Goal: Complete application form

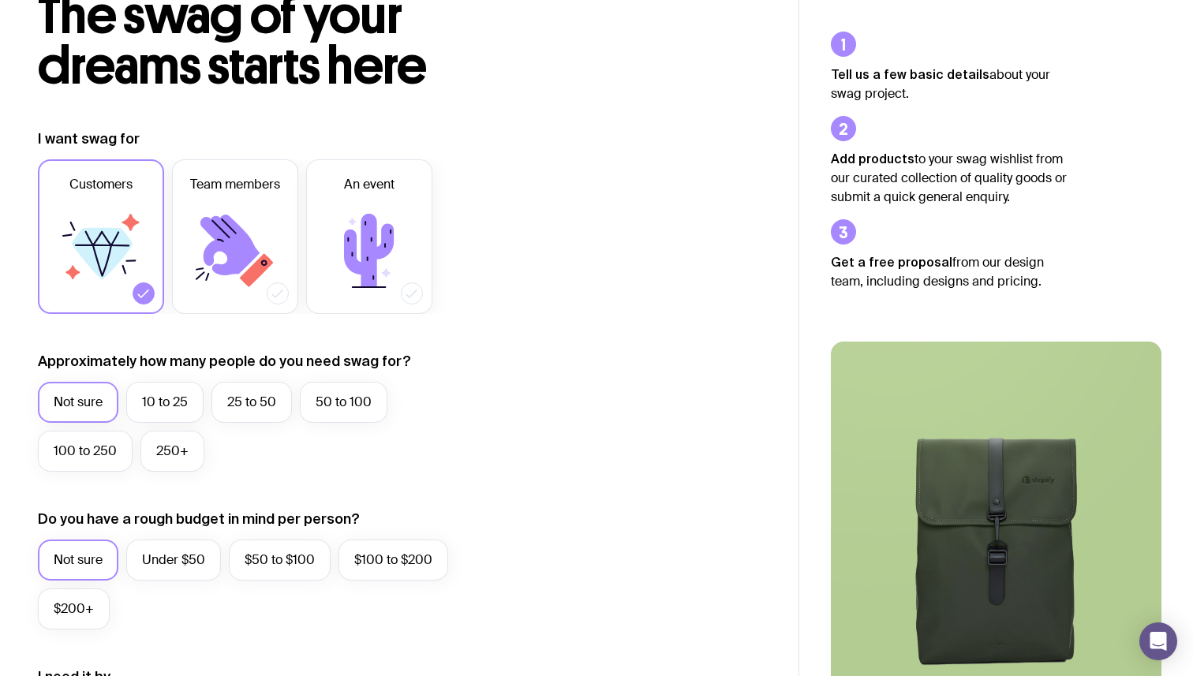
scroll to position [114, 0]
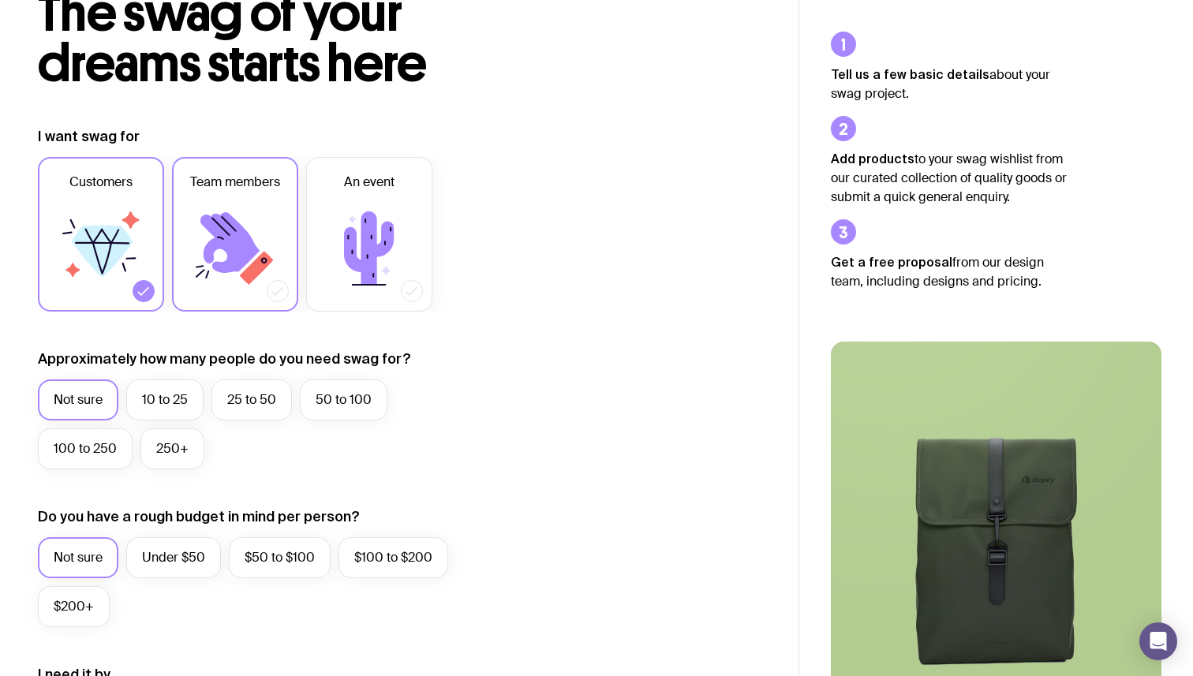
click at [251, 275] on icon at bounding box center [257, 268] width 34 height 34
click at [0, 0] on input "Team members" at bounding box center [0, 0] width 0 height 0
click at [170, 402] on label "10 to 25" at bounding box center [164, 399] width 77 height 41
click at [0, 0] on input "10 to 25" at bounding box center [0, 0] width 0 height 0
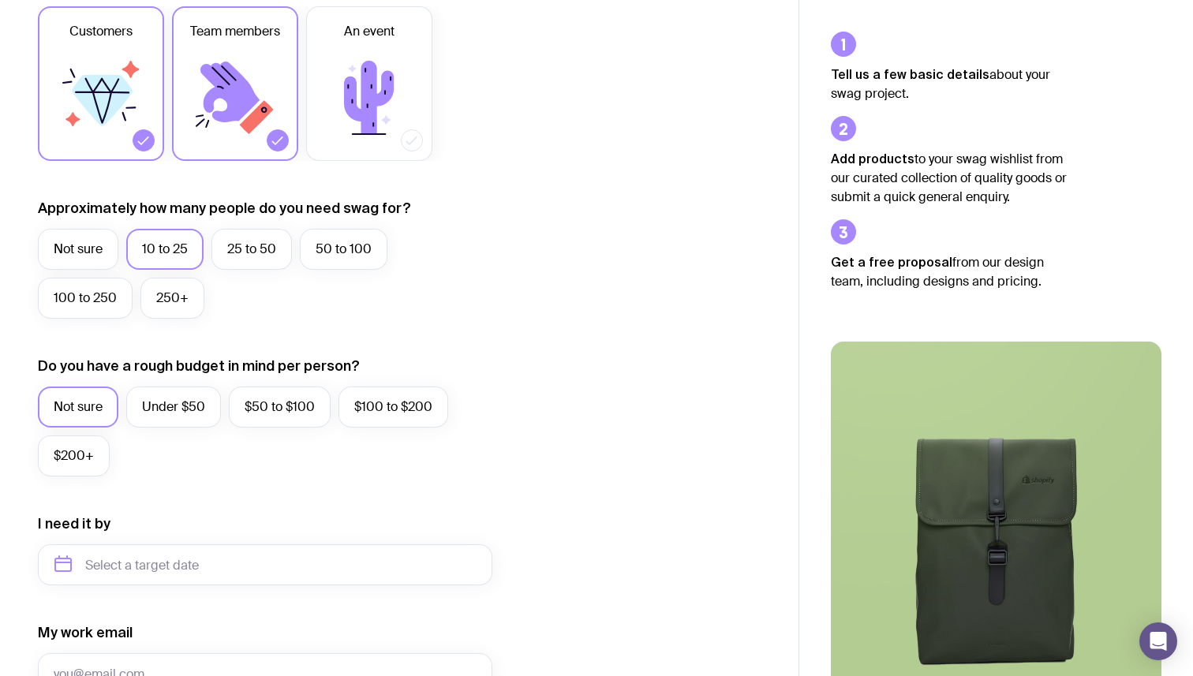
scroll to position [268, 0]
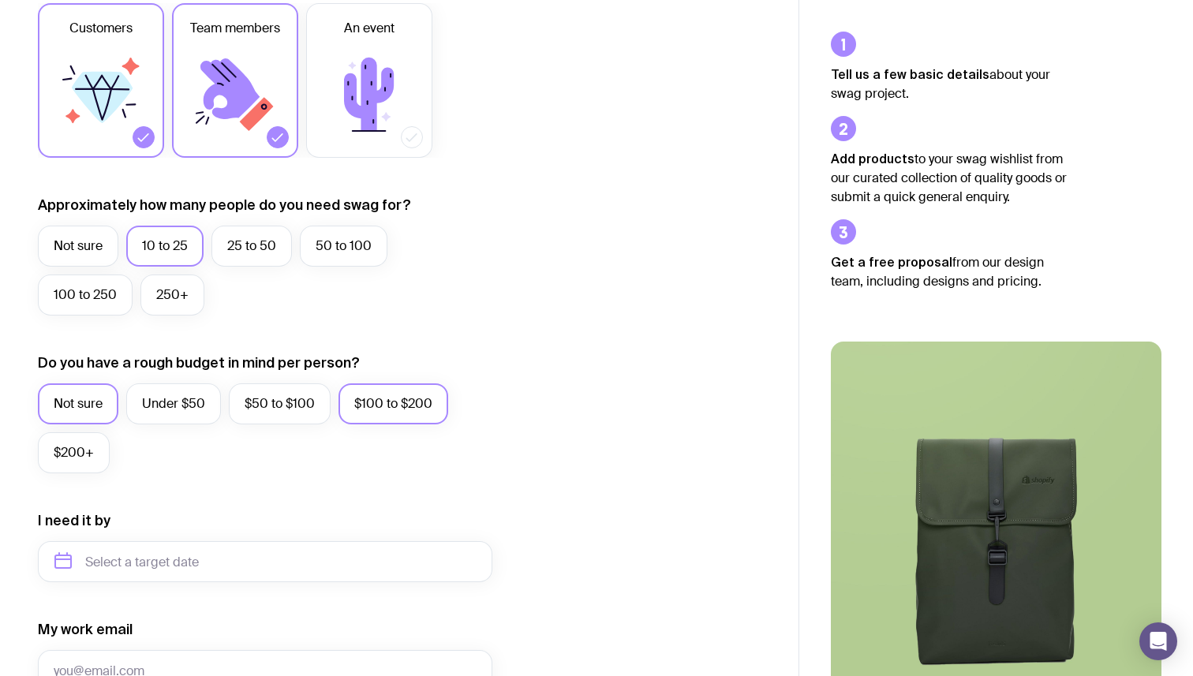
click at [378, 406] on label "$100 to $200" at bounding box center [393, 403] width 110 height 41
click at [0, 0] on input "$100 to $200" at bounding box center [0, 0] width 0 height 0
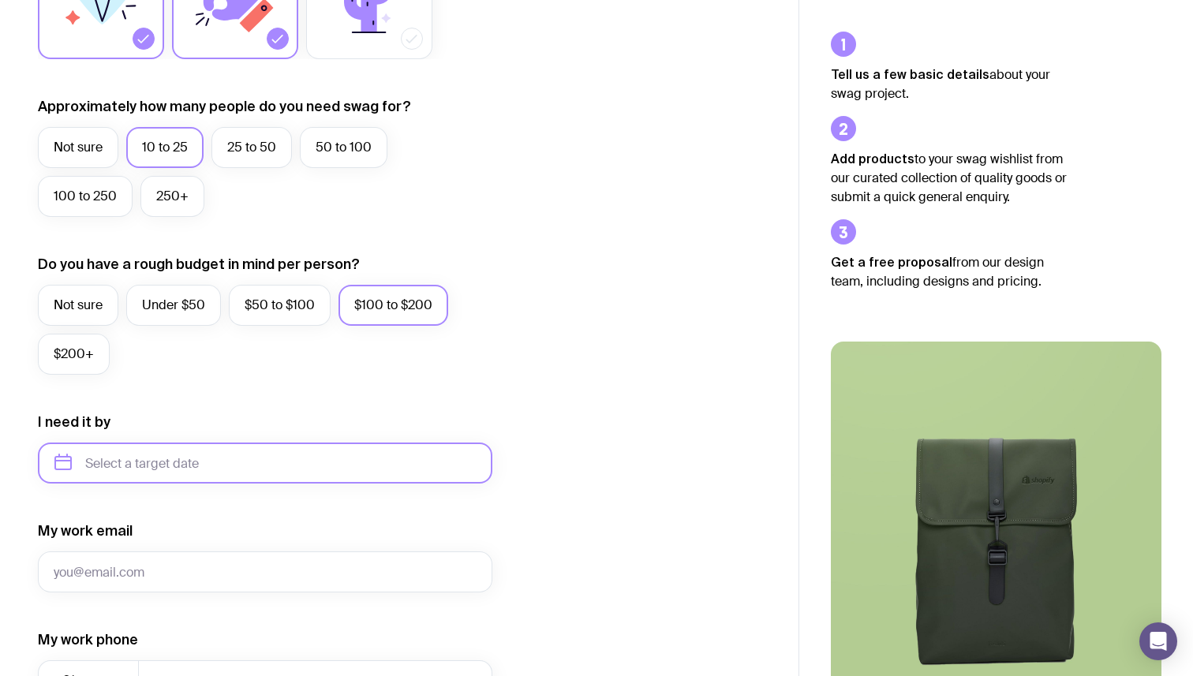
scroll to position [373, 0]
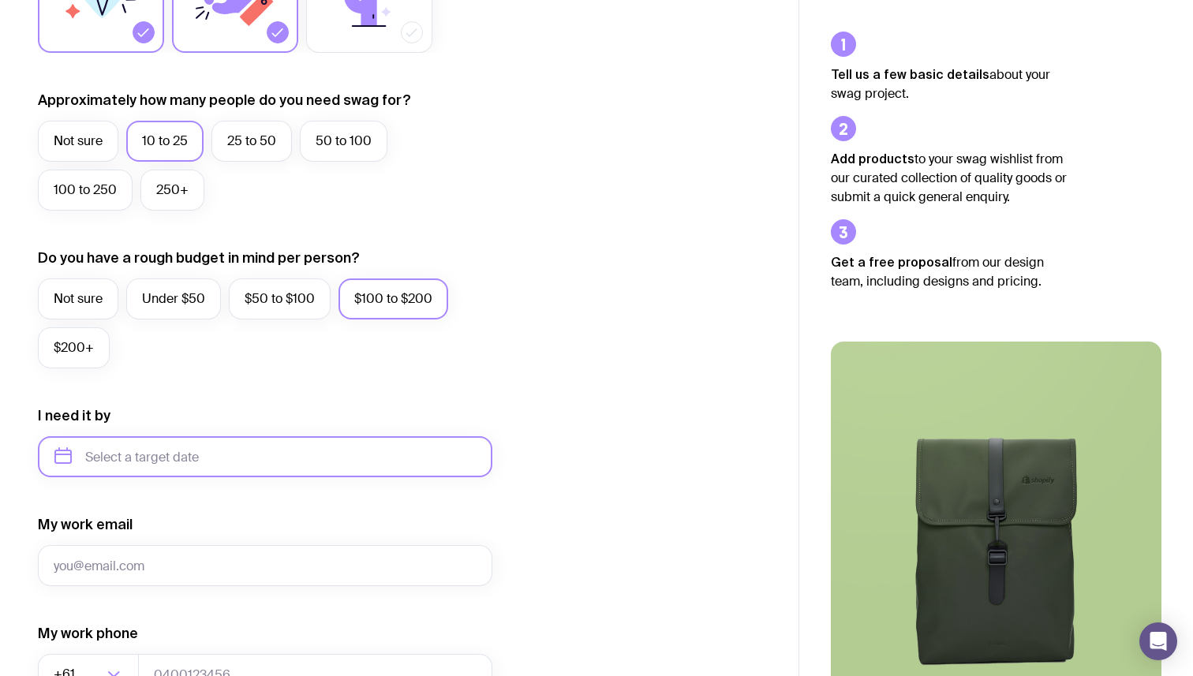
click at [294, 461] on input "text" at bounding box center [265, 456] width 454 height 41
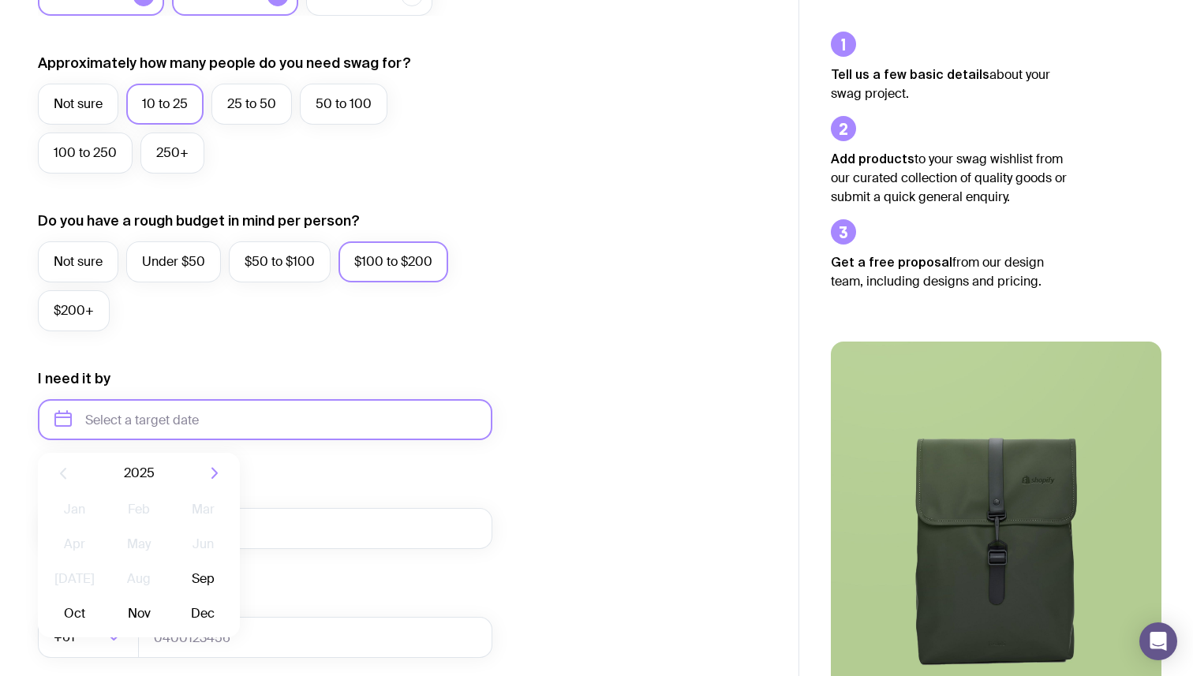
scroll to position [421, 0]
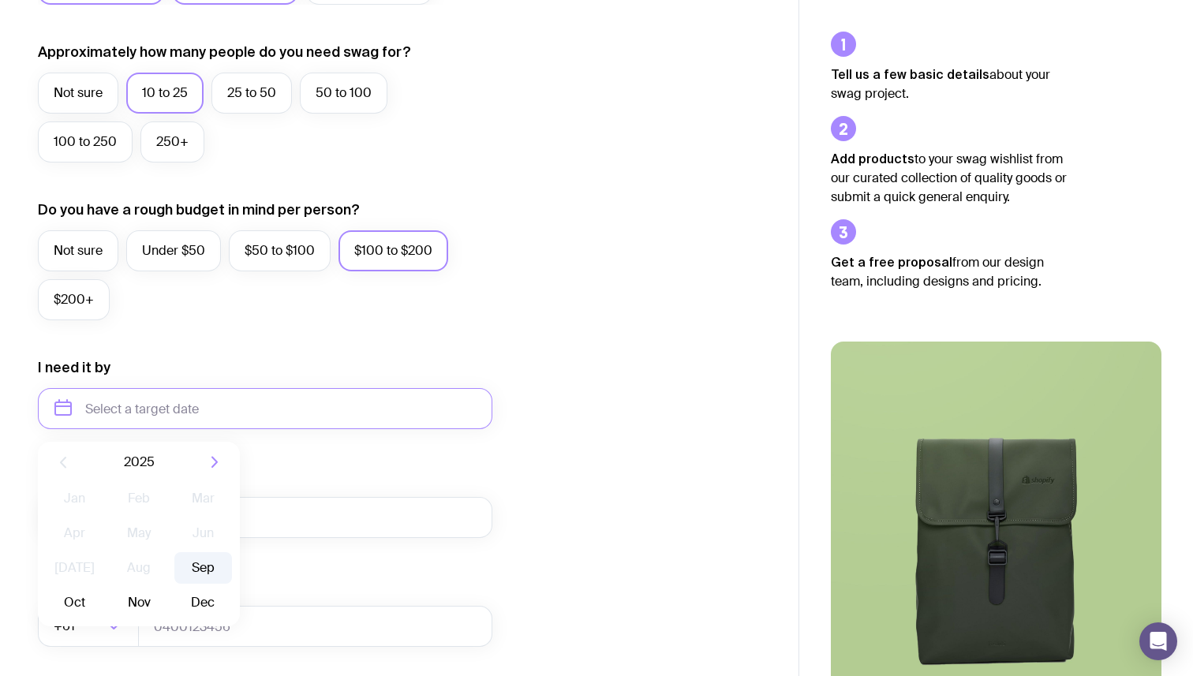
click at [215, 562] on button "Sep" at bounding box center [203, 568] width 58 height 32
type input "[DATE]"
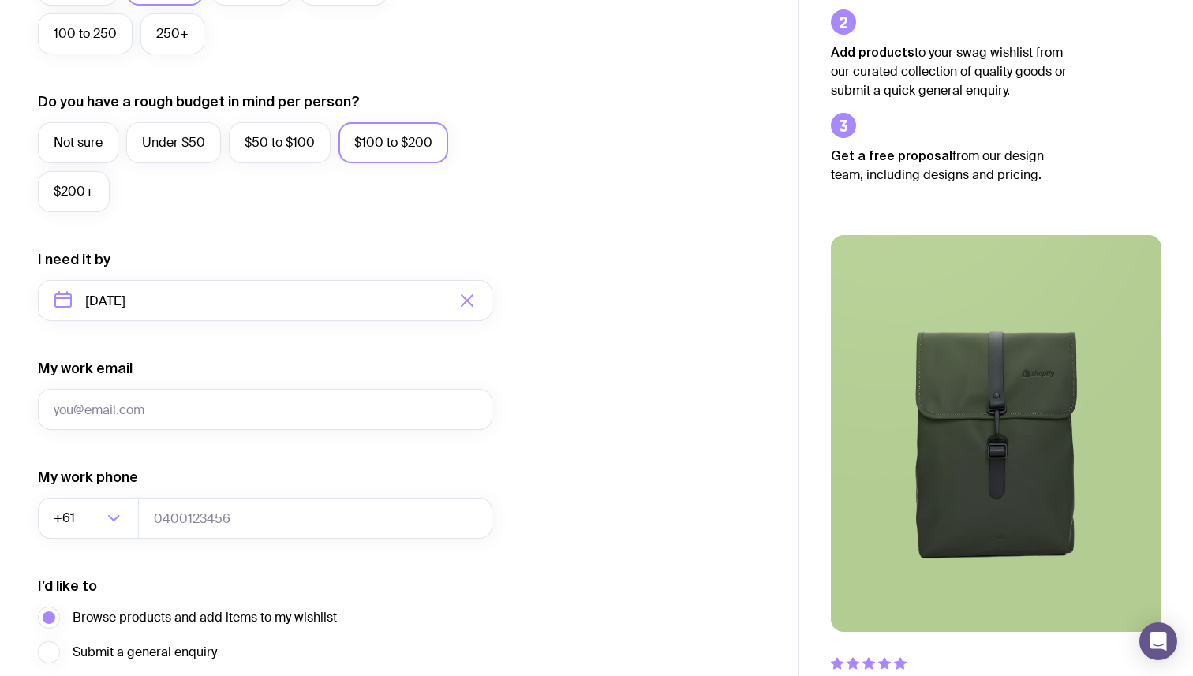
scroll to position [665, 0]
